Goal: Information Seeking & Learning: Learn about a topic

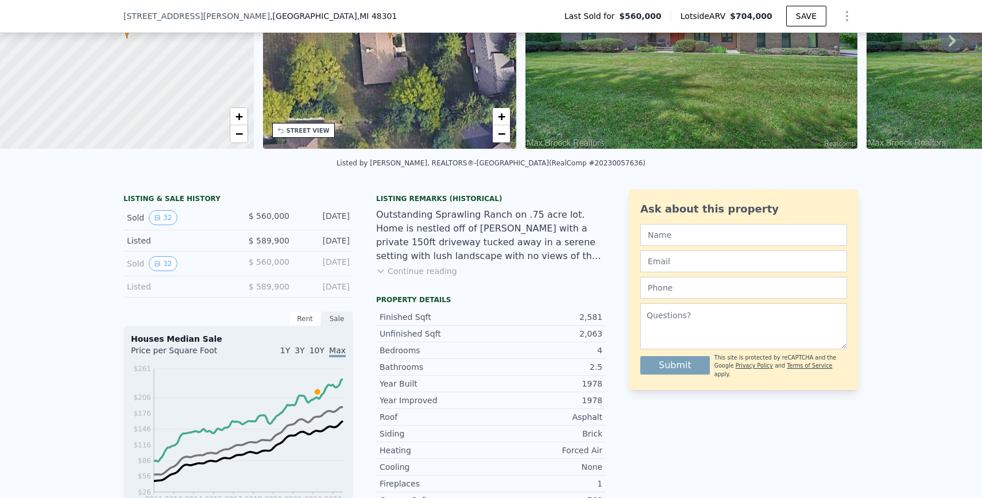
scroll to position [153, 0]
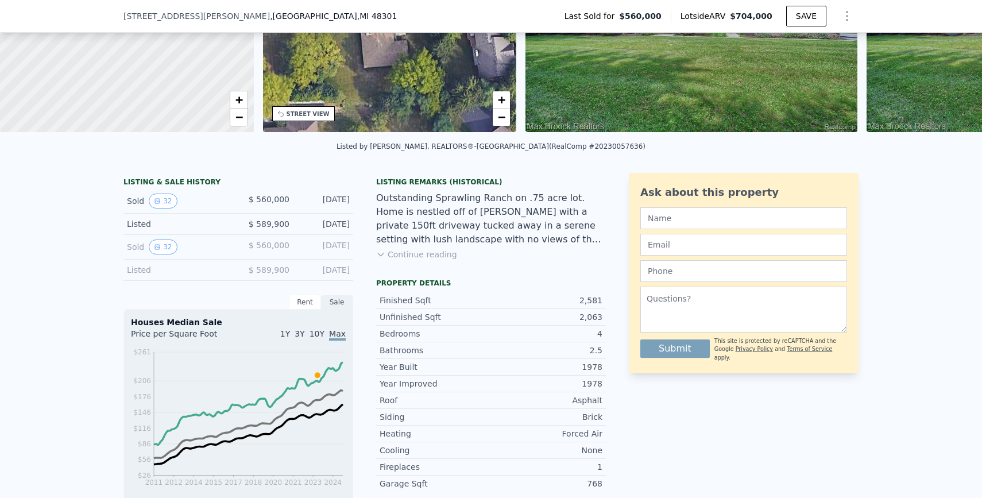
click at [59, 268] on div "LISTING & SALE HISTORY Sold 32 $ 560,000 [DATE] Listed $ 589,900 [DATE] Sold 32…" at bounding box center [491, 459] width 982 height 590
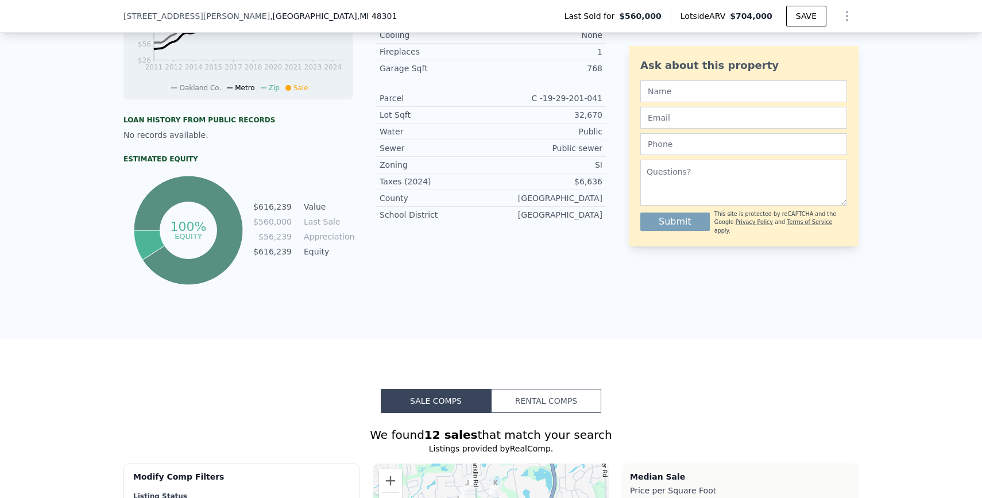
click at [59, 268] on div "LISTING & SALE HISTORY Sold 32 $ 560,000 [DATE] Listed $ 589,900 [DATE] Sold 32…" at bounding box center [491, 43] width 982 height 590
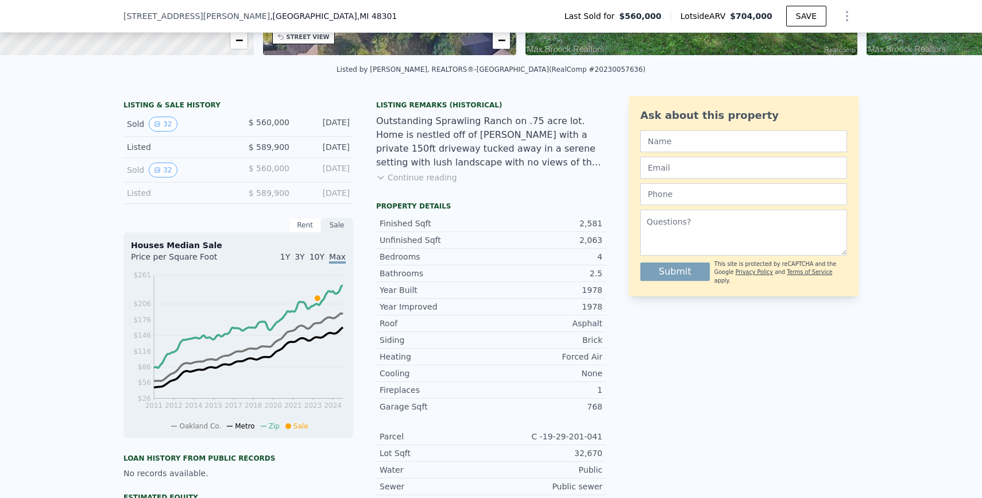
scroll to position [225, 0]
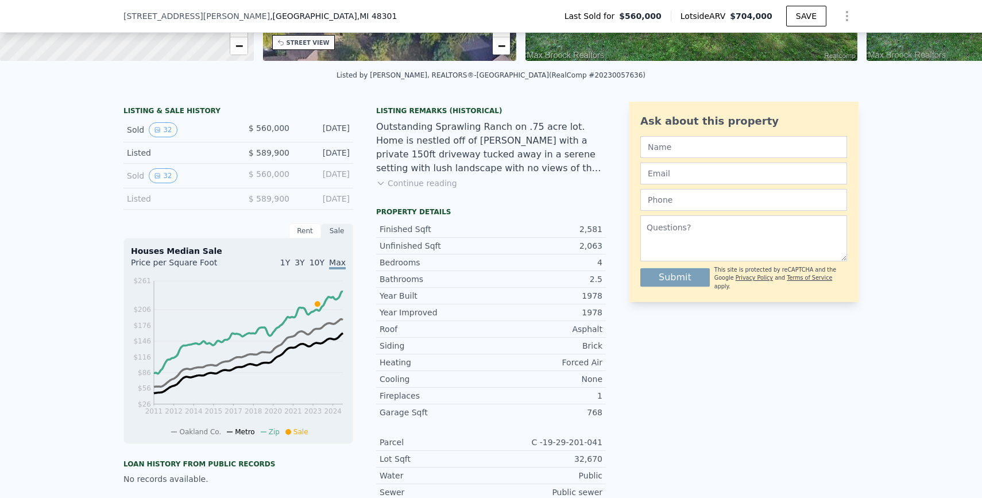
click at [76, 211] on div "LISTING & SALE HISTORY Sold 32 $ 560,000 [DATE] Listed $ 589,900 [DATE] Sold 32…" at bounding box center [491, 387] width 982 height 590
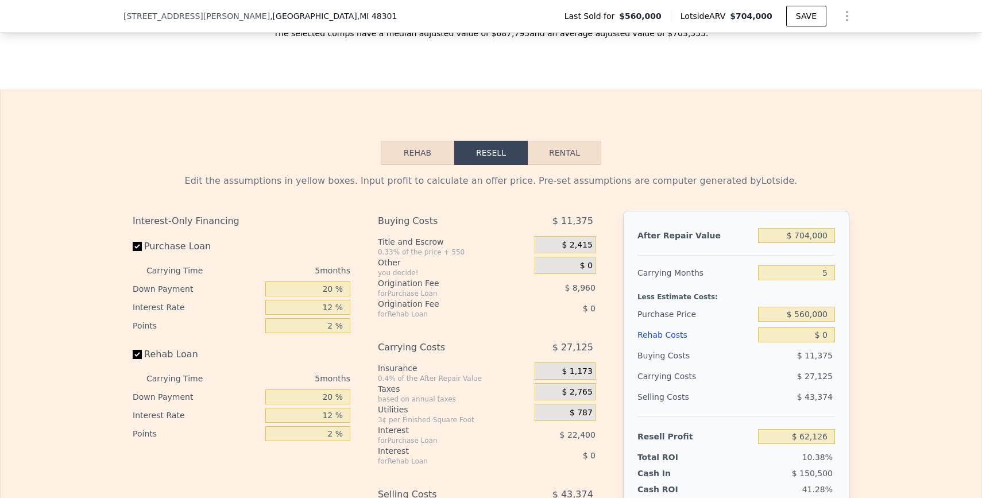
click at [76, 200] on div "Edit the assumptions in yellow boxes. Input profit to calculate an offer price.…" at bounding box center [491, 378] width 981 height 427
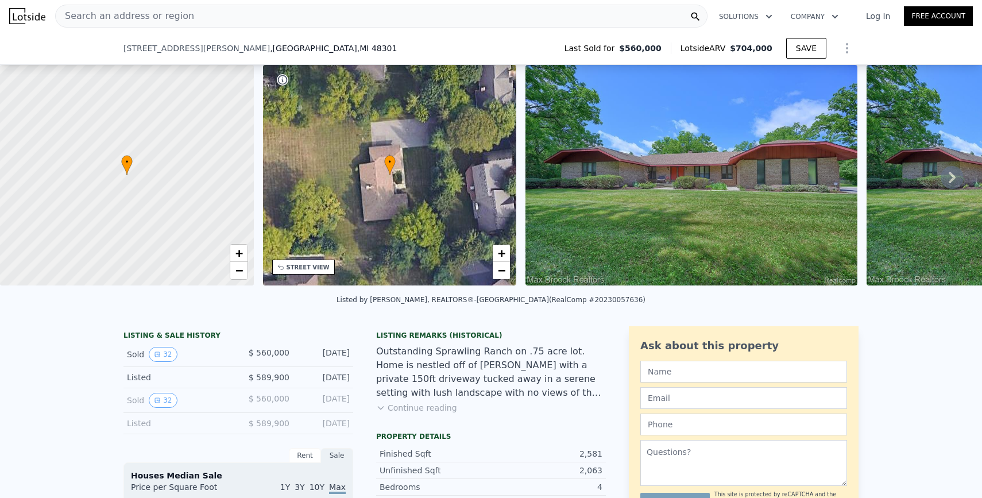
scroll to position [57, 0]
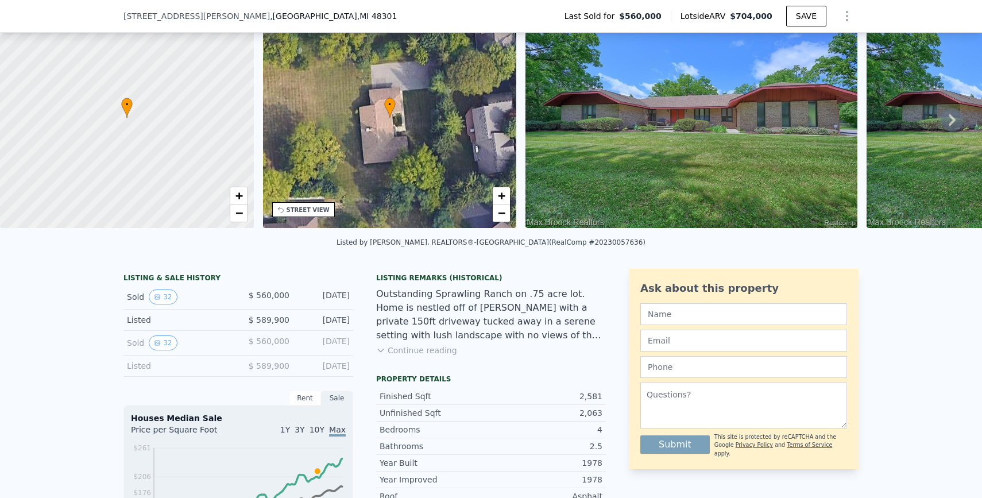
click at [480, 299] on div "Outstanding Sprawling Ranch on .75 acre lot. Home is nestled off of [PERSON_NAM…" at bounding box center [491, 314] width 230 height 55
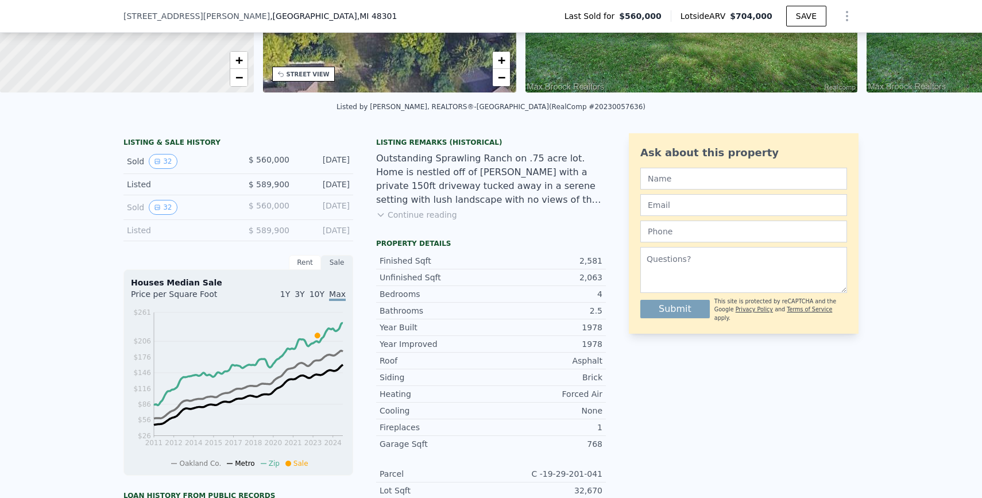
click at [99, 297] on div "LISTING & SALE HISTORY Sold 32 $ 560,000 [DATE] Listed $ 589,900 [DATE] Sold 32…" at bounding box center [491, 419] width 982 height 590
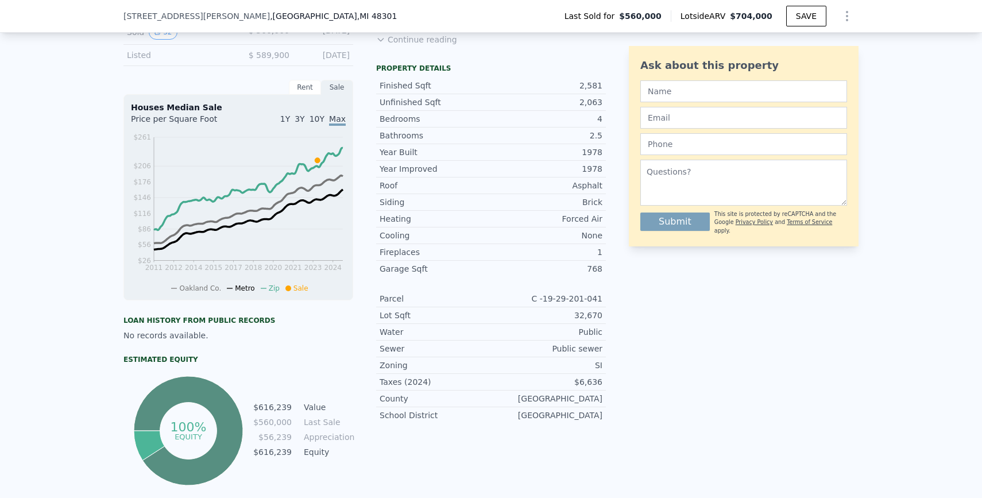
scroll to position [401, 0]
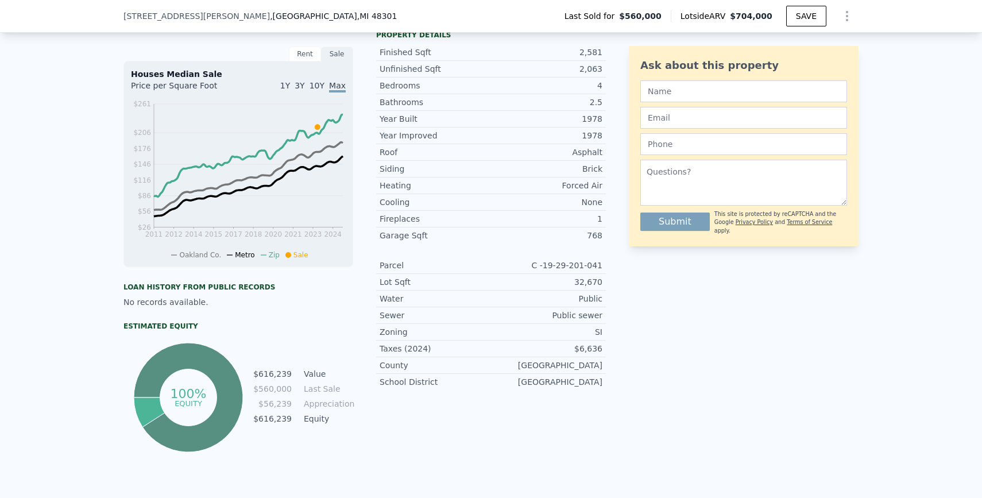
click at [511, 260] on div "C -19-29-201-041" at bounding box center [546, 265] width 111 height 11
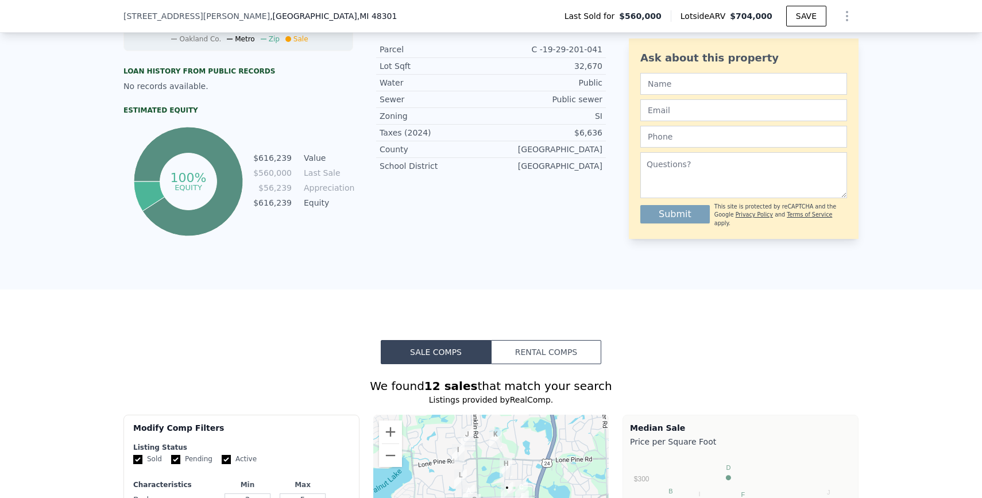
scroll to position [619, 0]
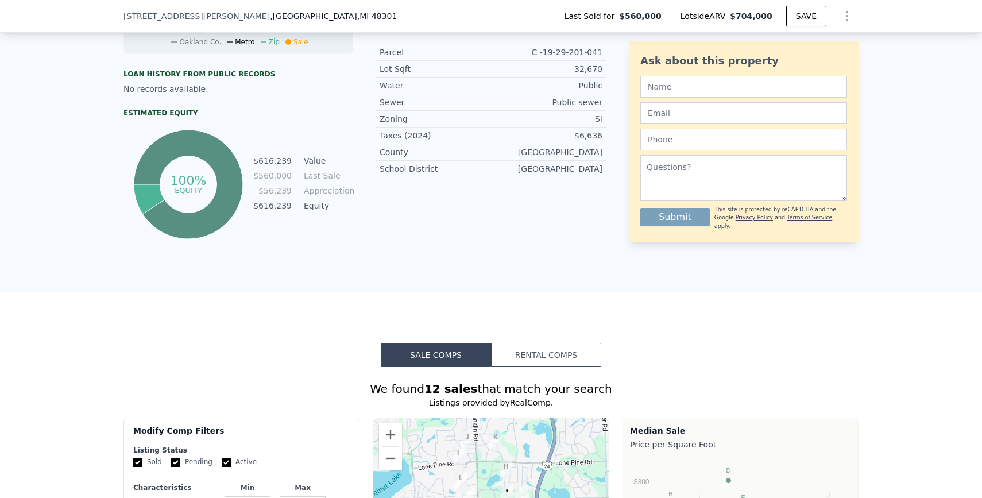
scroll to position [508, 0]
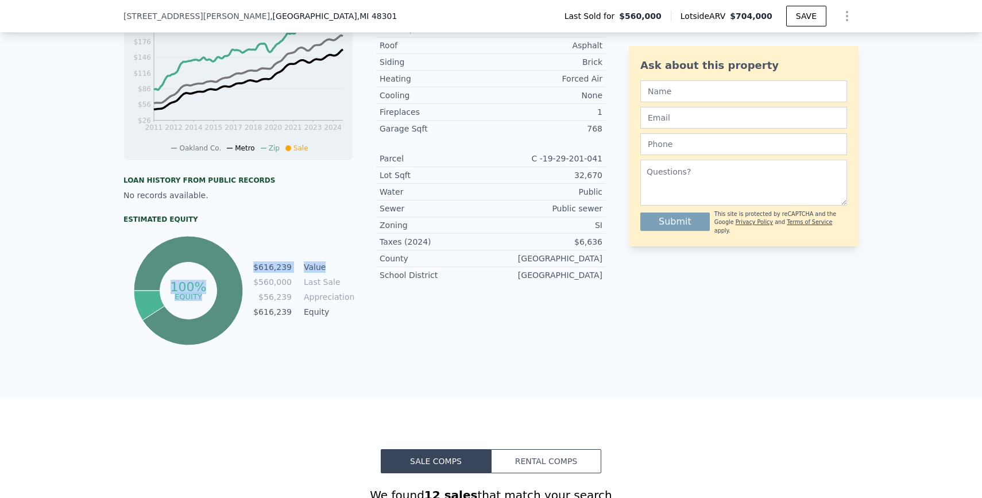
drag, startPoint x: 247, startPoint y: 264, endPoint x: 336, endPoint y: 264, distance: 89.0
click at [336, 264] on div "100% equity $616,239 Value $560,000 Last Sale $56,239 Appreciation $616,239 Equ…" at bounding box center [238, 290] width 230 height 115
click at [336, 264] on td "Value" at bounding box center [328, 267] width 52 height 13
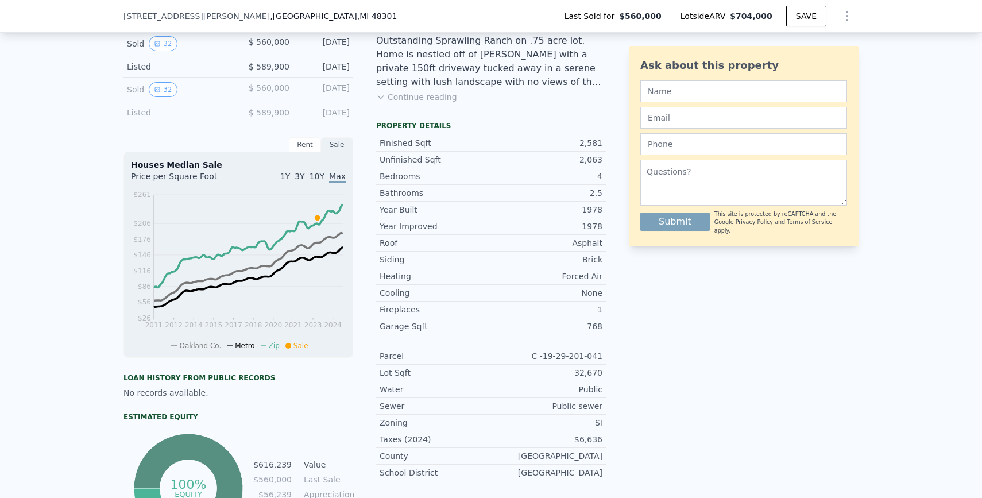
scroll to position [0, 0]
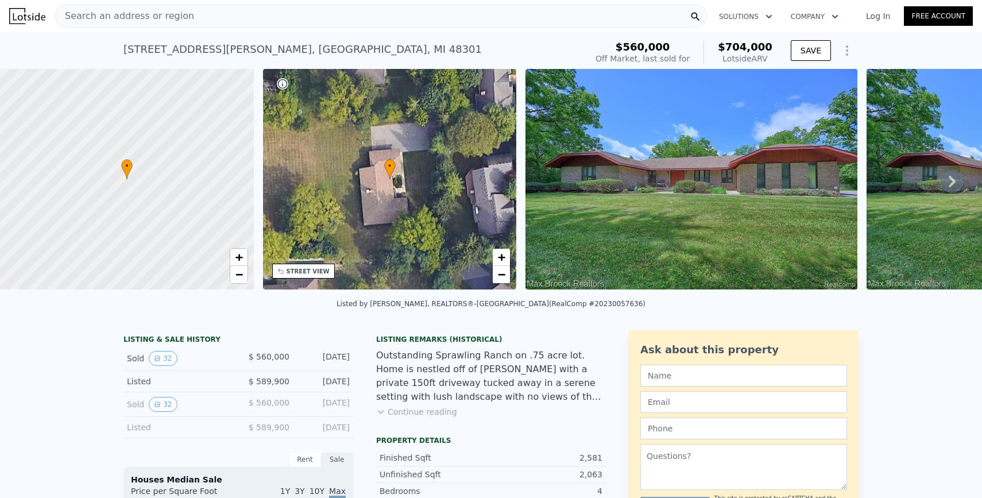
click at [403, 352] on div "Outstanding Sprawling Ranch on .75 acre lot. Home is nestled off of [PERSON_NAM…" at bounding box center [491, 376] width 230 height 55
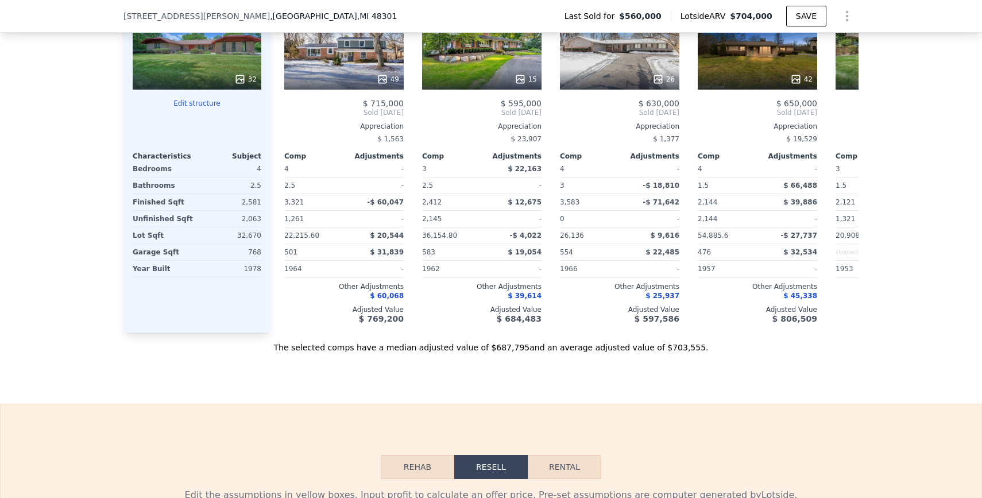
click at [390, 354] on div "Sale Comps Rental Comps We found 12 sales that match your search Listings provi…" at bounding box center [491, 12] width 982 height 784
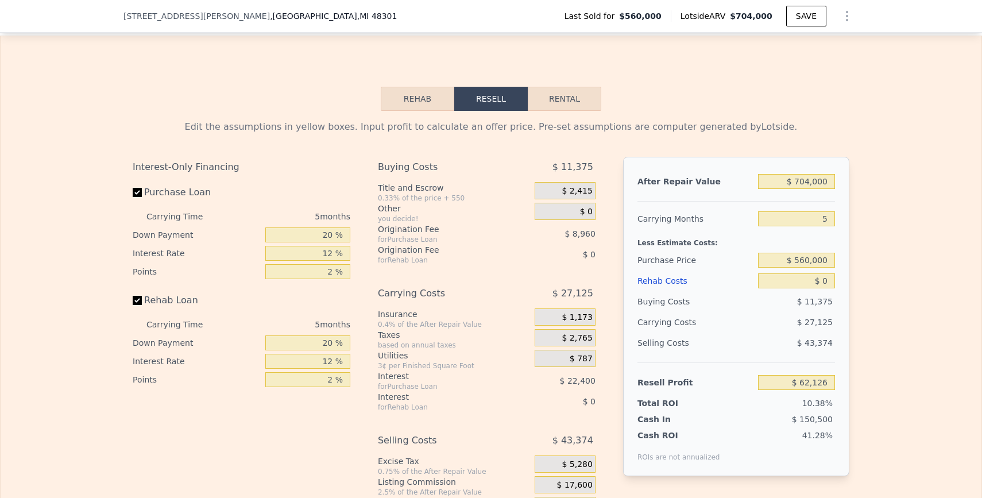
scroll to position [1639, 0]
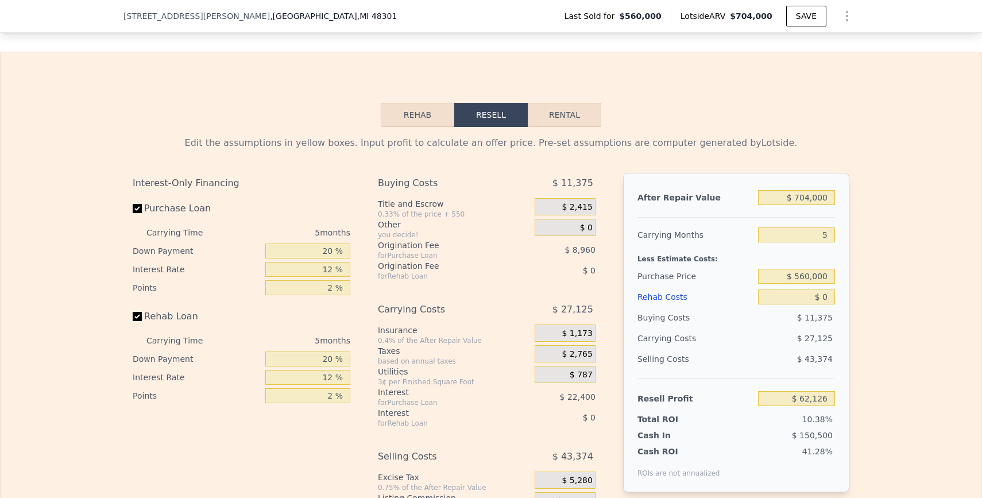
click at [553, 114] on button "Rental" at bounding box center [565, 115] width 74 height 24
select select "30"
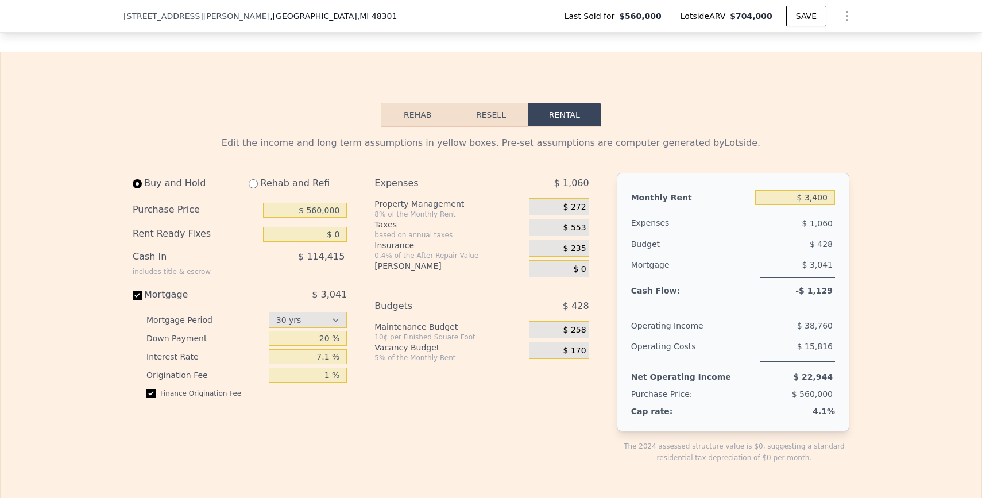
click at [259, 107] on div "Rehab Resell Rental Edit the income and long term assumptions in yellow boxes. …" at bounding box center [491, 505] width 982 height 907
click at [320, 94] on div "Rehab Resell Rental Edit the income and long term assumptions in yellow boxes. …" at bounding box center [491, 505] width 982 height 907
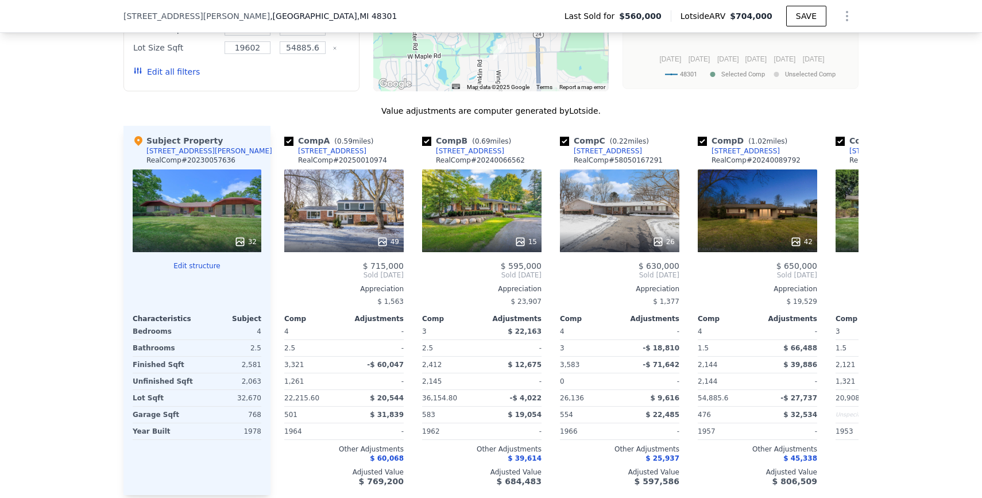
scroll to position [892, 0]
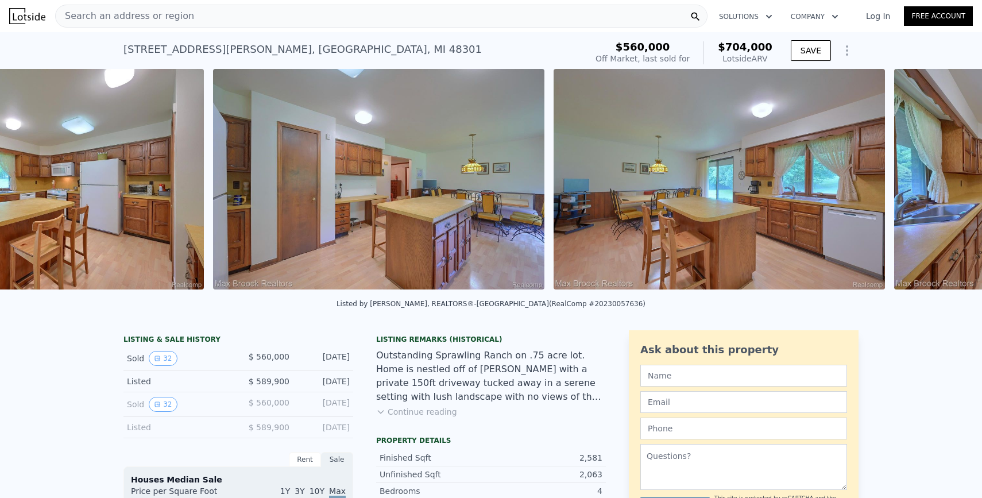
scroll to position [0, 3250]
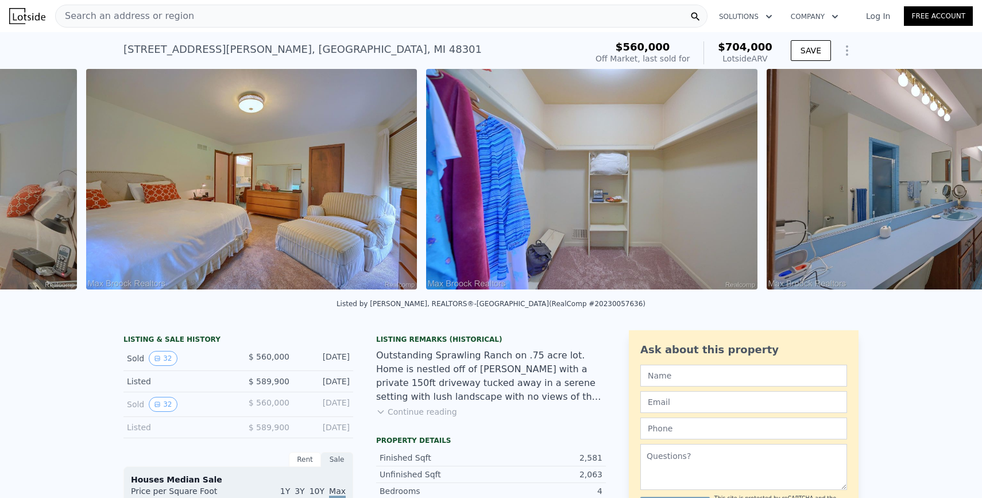
click at [462, 342] on div "Listing Remarks (Historical)" at bounding box center [491, 339] width 230 height 9
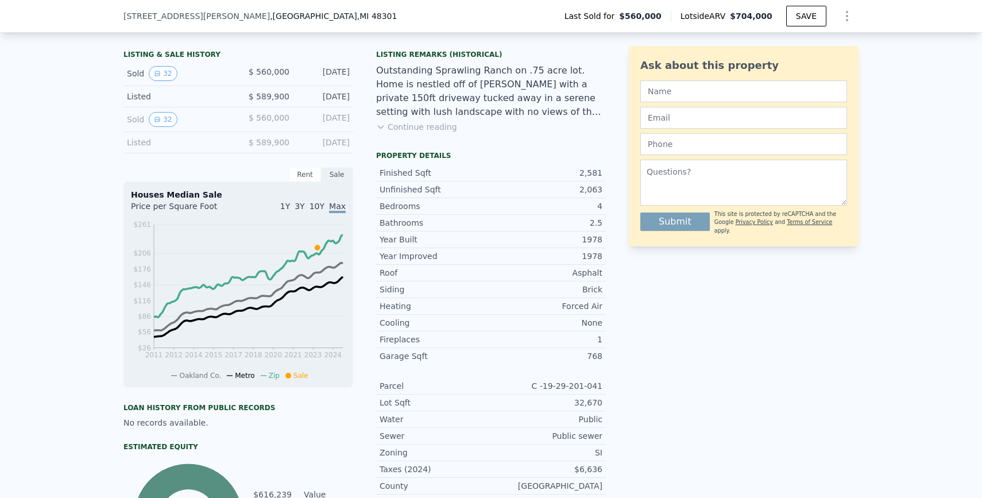
scroll to position [307, 0]
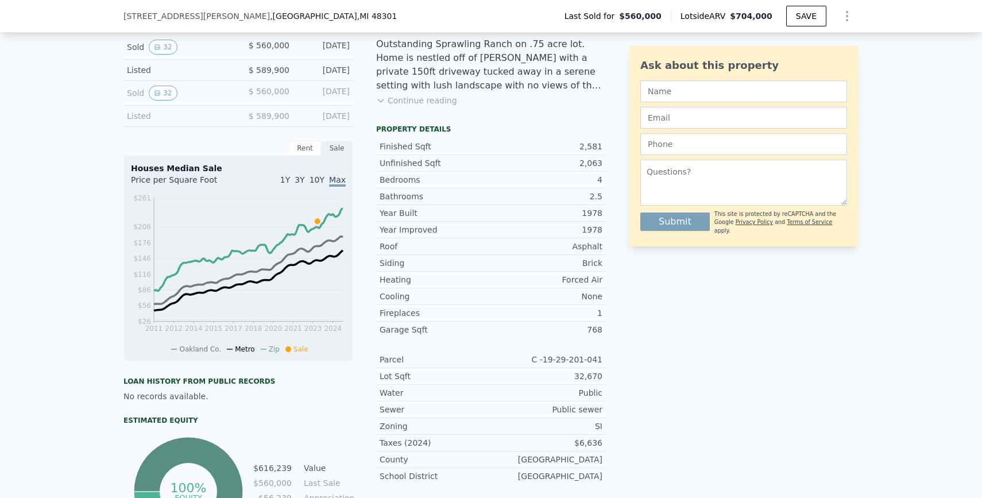
click at [460, 305] on div "Fireplaces 1" at bounding box center [491, 313] width 230 height 17
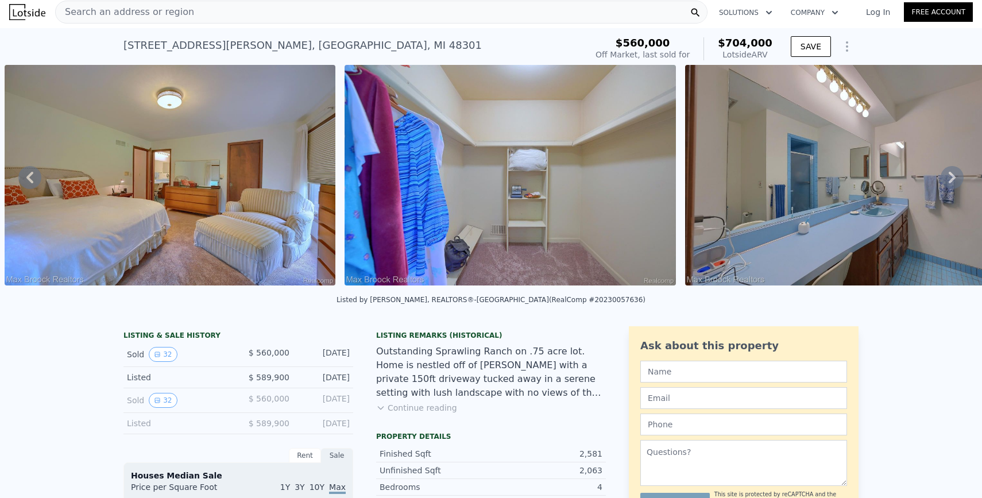
scroll to position [0, 0]
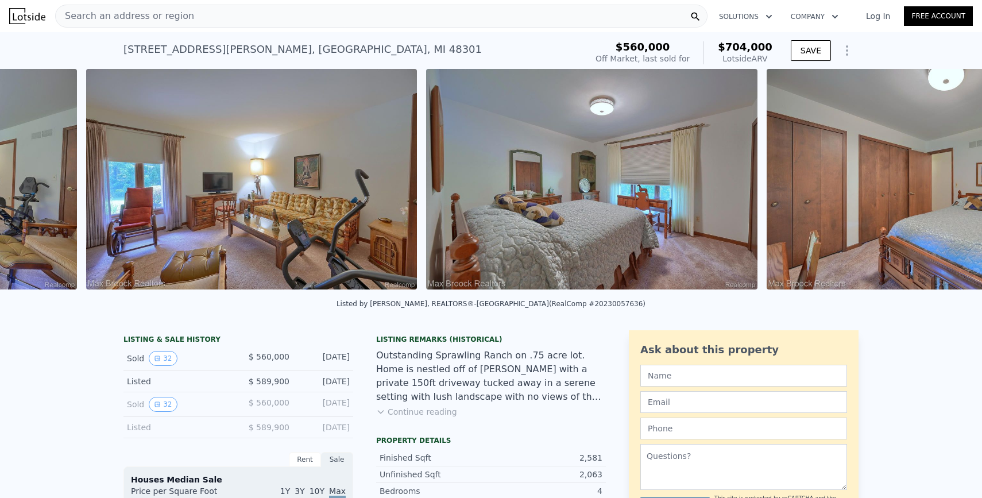
click at [554, 372] on div "Outstanding Sprawling Ranch on .75 acre lot. Home is nestled off of [PERSON_NAM…" at bounding box center [491, 376] width 230 height 55
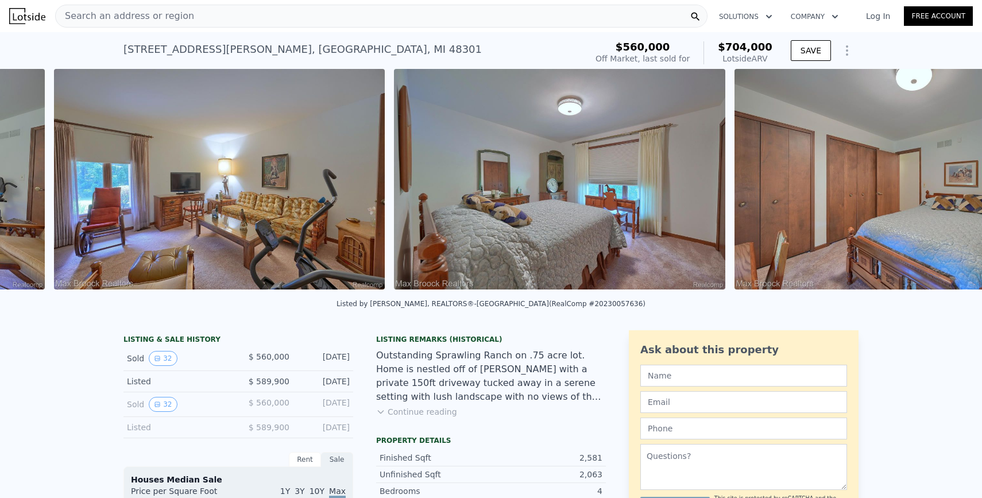
scroll to position [0, 7337]
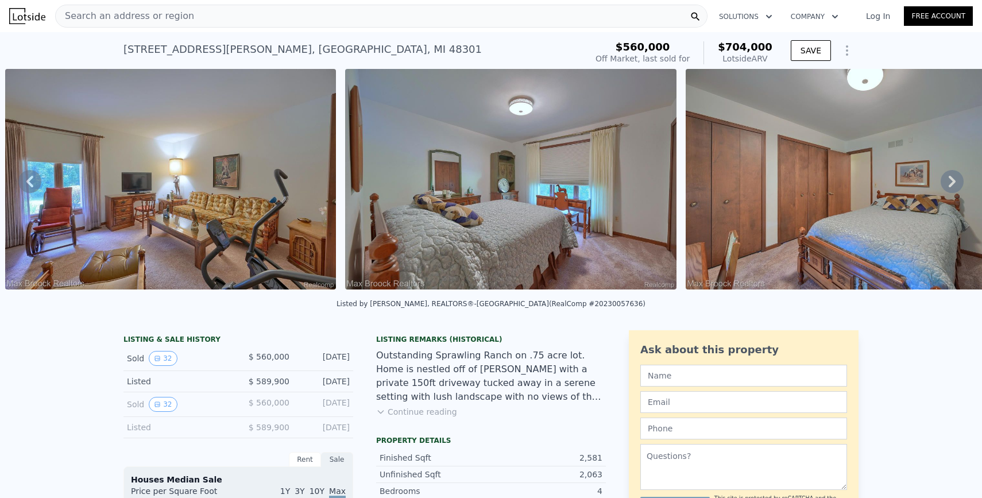
click at [494, 384] on div "Outstanding Sprawling Ranch on .75 acre lot. Home is nestled off of [PERSON_NAM…" at bounding box center [491, 376] width 230 height 55
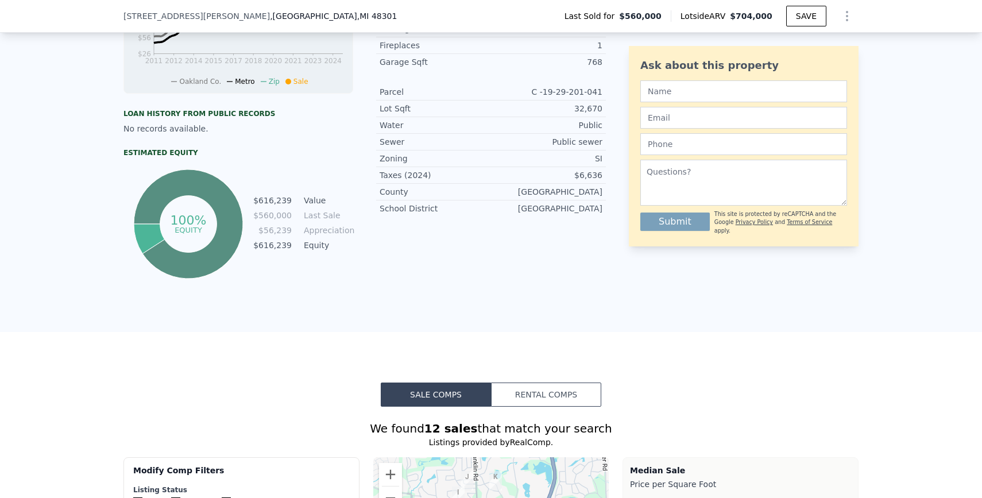
scroll to position [574, 0]
click at [419, 270] on div "Listing Remarks (Historical) Outstanding Sprawling Ranch on .75 acre lot. Home …" at bounding box center [491, 17] width 230 height 530
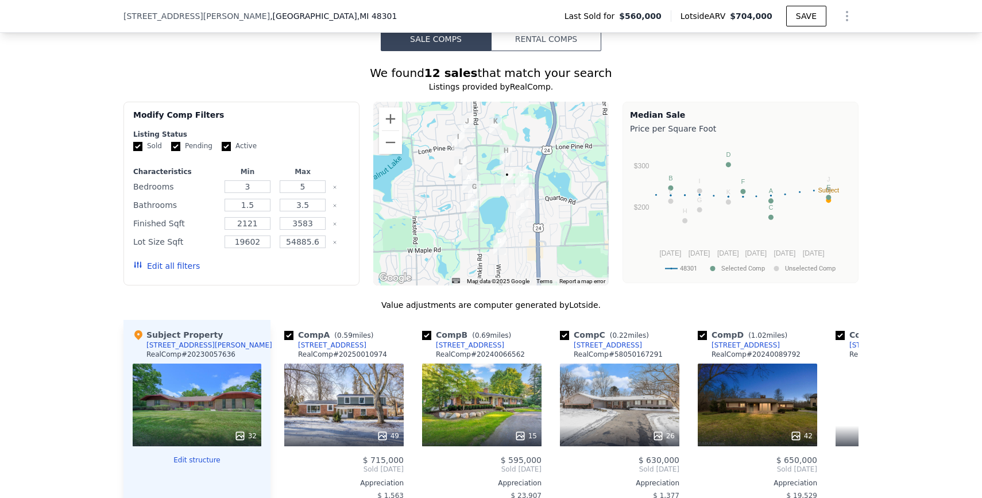
scroll to position [932, 0]
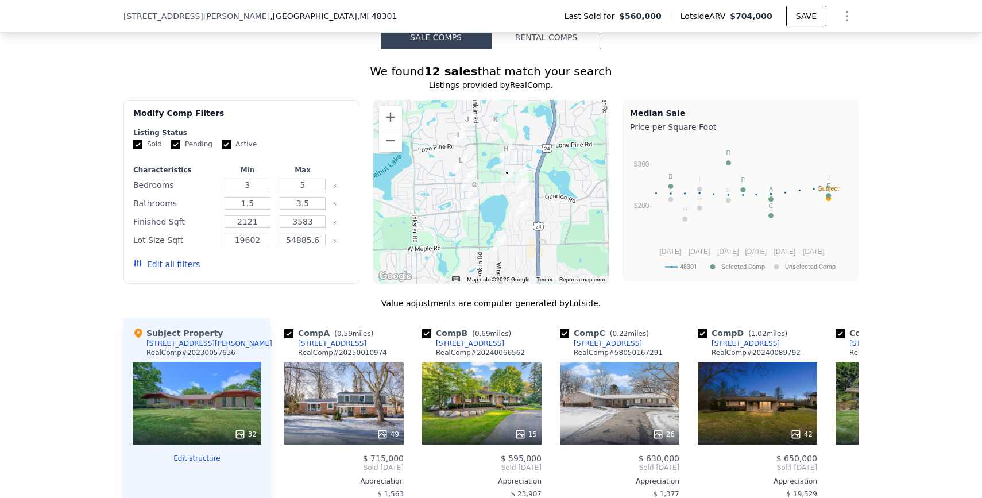
click at [75, 190] on div "We found 12 sales that match your search Listings provided by RealComp . Filter…" at bounding box center [491, 378] width 982 height 659
click at [82, 217] on div "We found 12 sales that match your search Listings provided by RealComp . Filter…" at bounding box center [491, 378] width 982 height 659
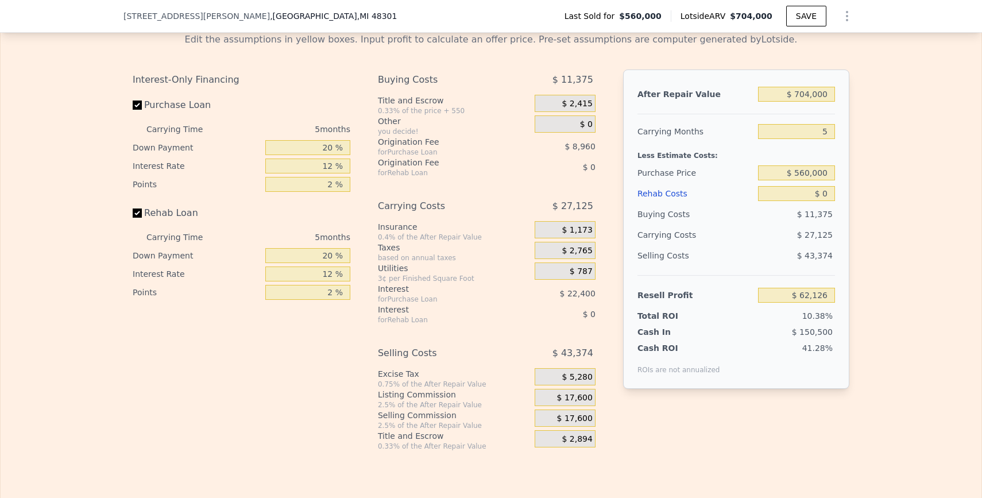
scroll to position [1743, 0]
click at [82, 219] on div "Edit the assumptions in yellow boxes. Input profit to calculate an offer price.…" at bounding box center [491, 236] width 981 height 427
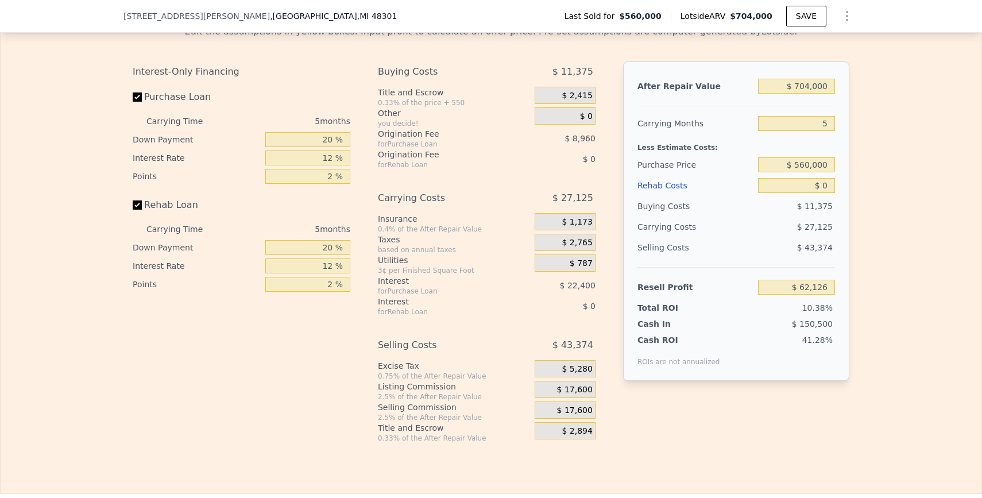
click at [82, 219] on div "Edit the assumptions in yellow boxes. Input profit to calculate an offer price.…" at bounding box center [491, 229] width 981 height 427
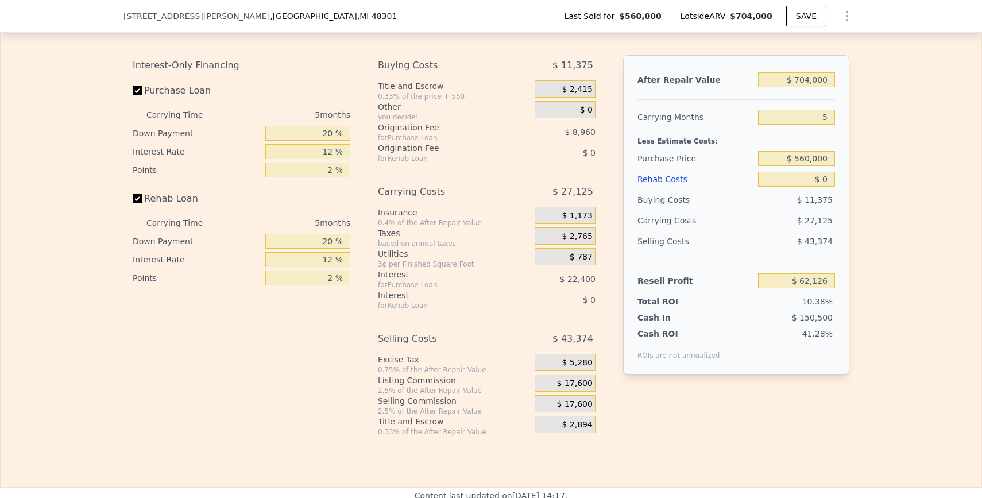
click at [80, 243] on div "Edit the assumptions in yellow boxes. Input profit to calculate an offer price.…" at bounding box center [491, 222] width 981 height 427
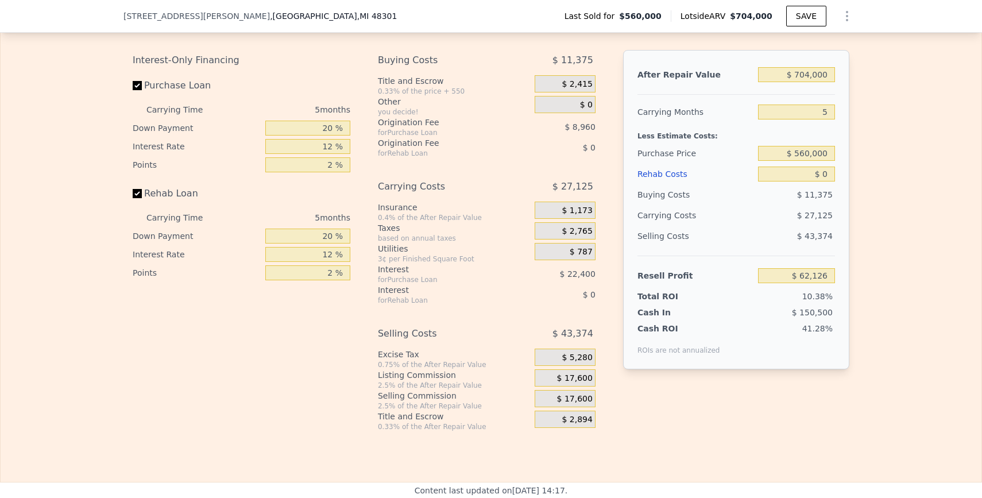
click at [80, 243] on div "Edit the assumptions in yellow boxes. Input profit to calculate an offer price.…" at bounding box center [491, 217] width 981 height 427
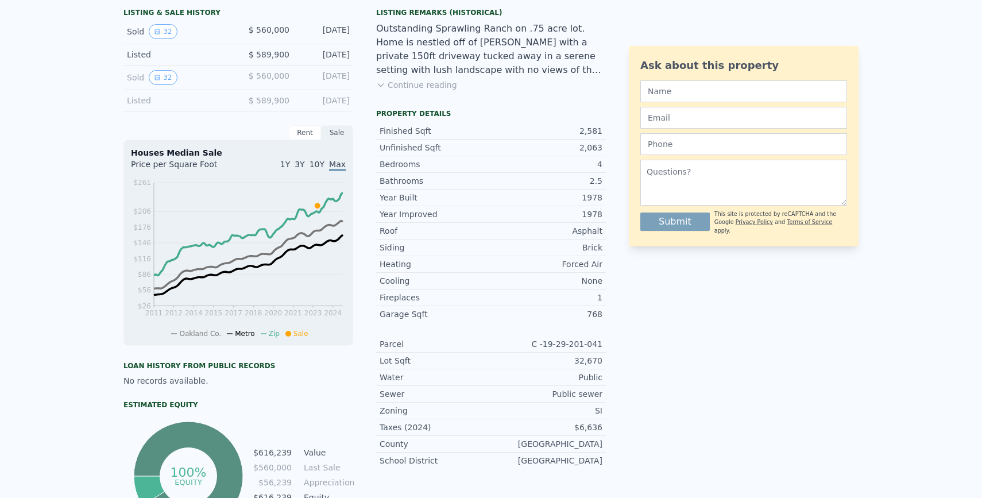
scroll to position [0, 0]
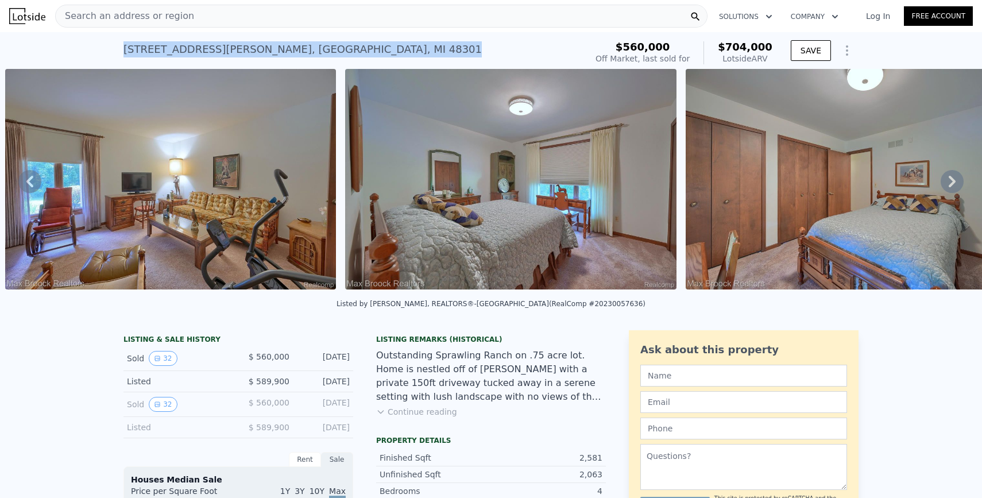
drag, startPoint x: 118, startPoint y: 52, endPoint x: 366, endPoint y: 55, distance: 248.7
click at [368, 55] on div "4255 Quarton Rd , Oakland County , MI 48301 Sold Aug 2023 for $560k (~ARV $704k…" at bounding box center [491, 50] width 982 height 37
copy div "4255 Quarton Rd , Oakland County , MI 48301"
